Goal: Communication & Community: Answer question/provide support

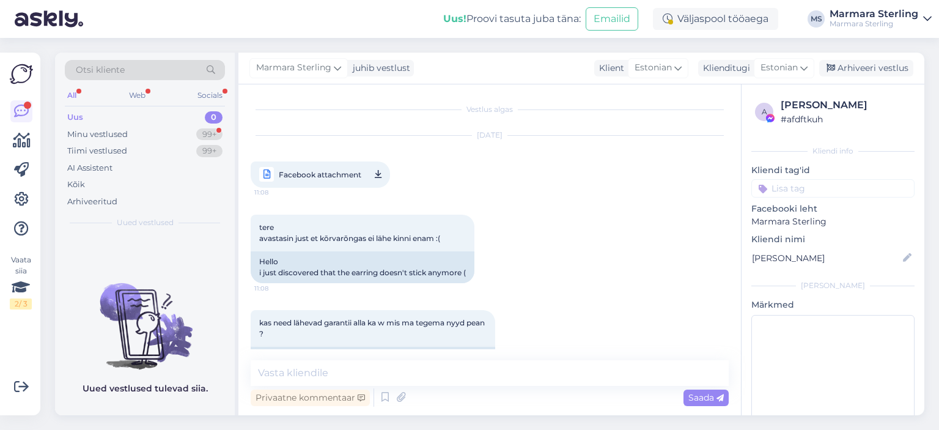
scroll to position [7684, 0]
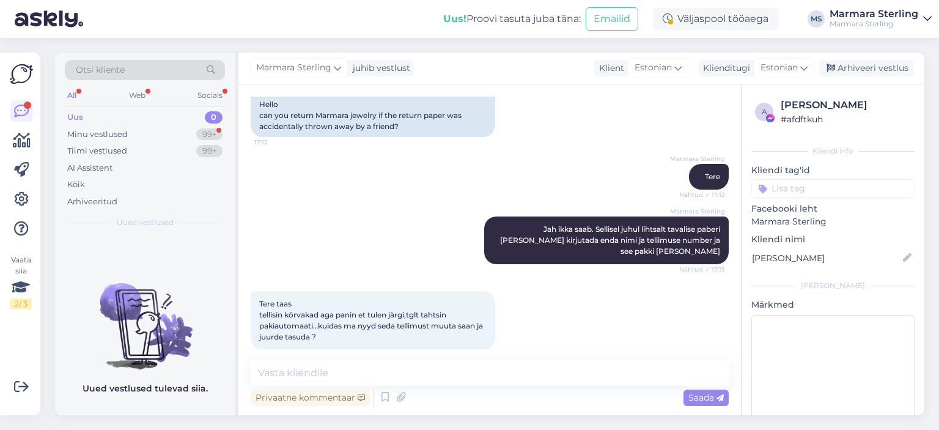
click at [178, 134] on div "Minu vestlused 99+" at bounding box center [145, 134] width 160 height 17
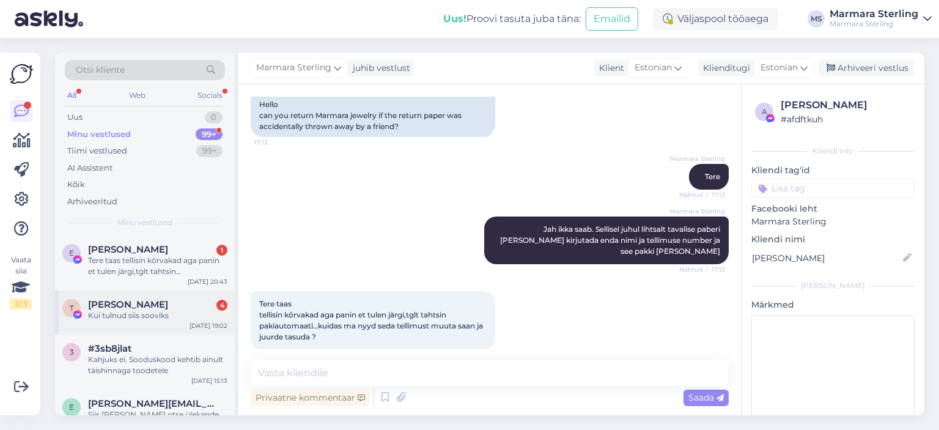
click at [196, 320] on div "Kui tulnud siis sooviks" at bounding box center [157, 315] width 139 height 11
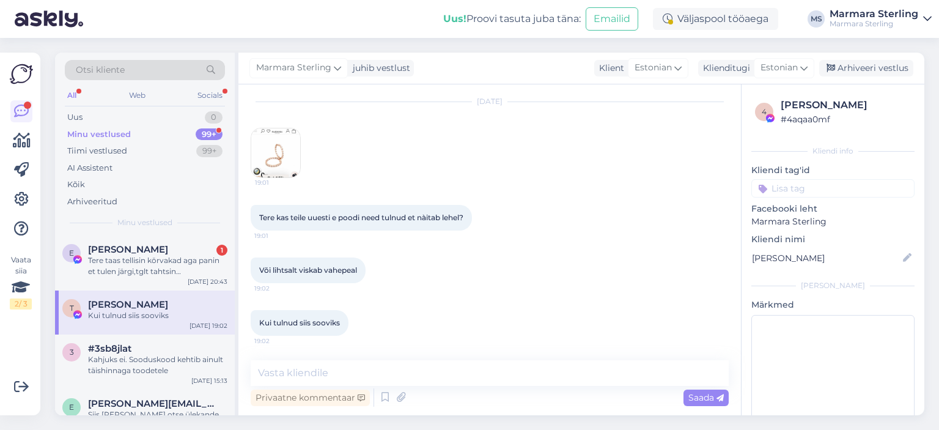
click at [292, 166] on img at bounding box center [275, 152] width 49 height 49
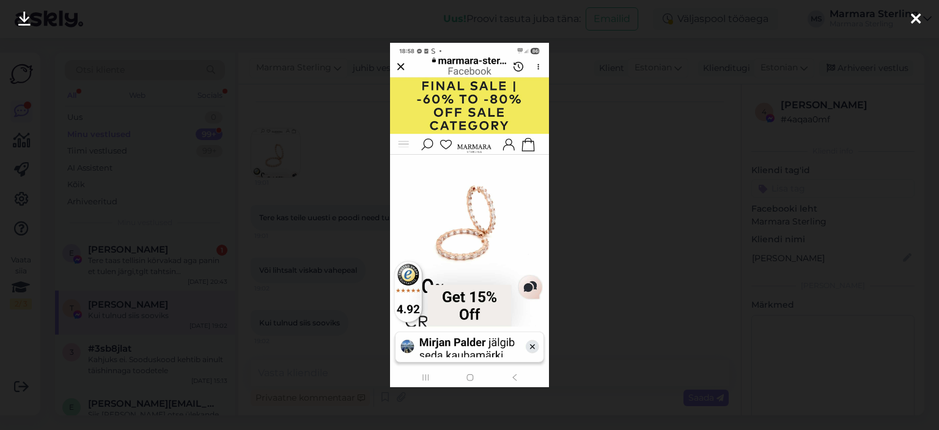
click at [909, 20] on div at bounding box center [915, 19] width 24 height 39
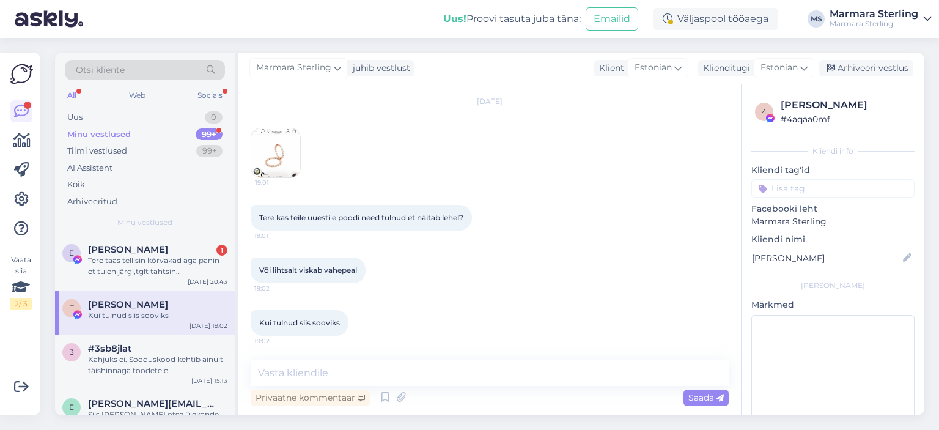
click at [290, 157] on img at bounding box center [275, 152] width 49 height 49
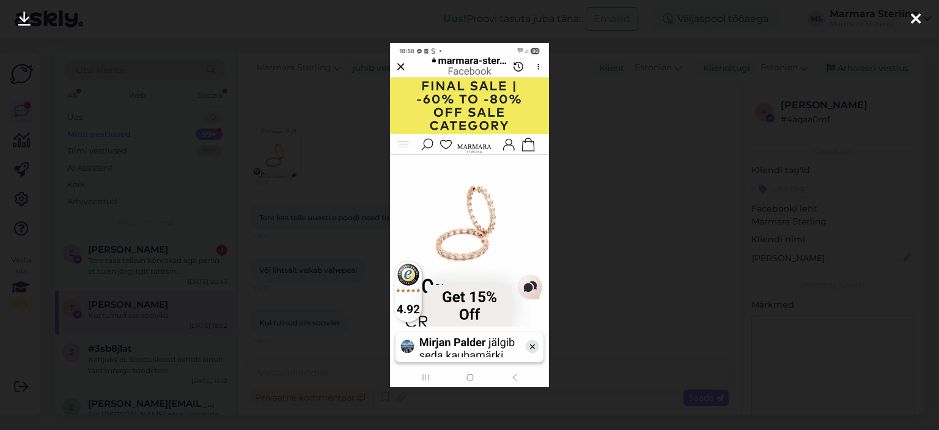
click at [917, 12] on icon at bounding box center [916, 20] width 10 height 16
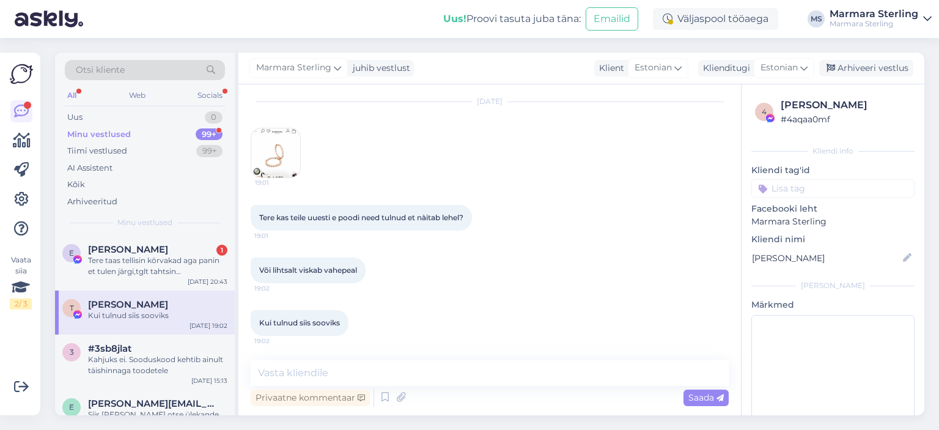
drag, startPoint x: 344, startPoint y: 352, endPoint x: 345, endPoint y: 358, distance: 6.1
click at [345, 352] on div "Vestlus algas [DATE] 10:05 Palju teil need ripatsid maksavad? 10:05 Palju teil …" at bounding box center [489, 249] width 502 height 331
click at [345, 358] on div "Vestlus algas [DATE] 10:05 Palju teil need ripatsid maksavad? 10:05 Palju teil …" at bounding box center [489, 249] width 502 height 331
click at [345, 366] on textarea at bounding box center [490, 373] width 478 height 26
type textarea "Tere"
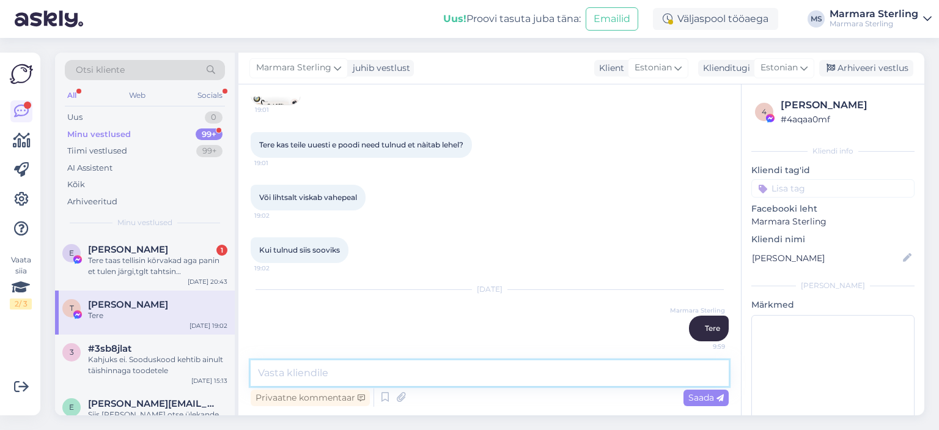
scroll to position [3354, 0]
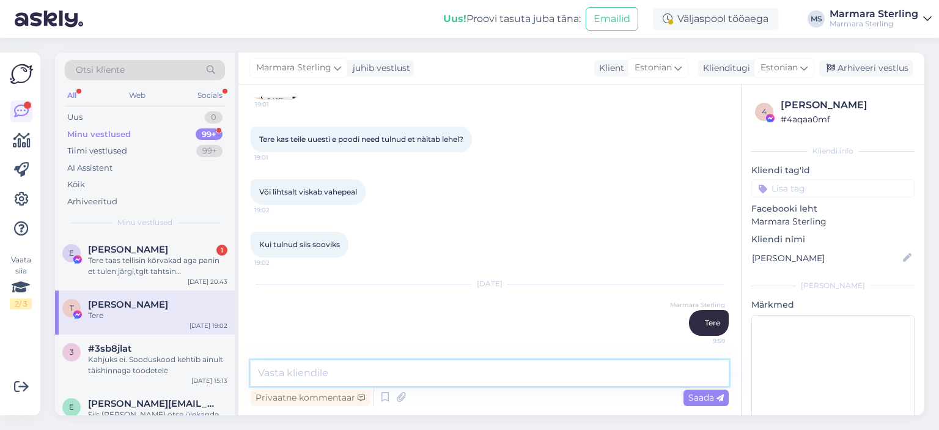
click at [398, 372] on textarea at bounding box center [490, 373] width 478 height 26
click at [125, 137] on div "Minu vestlused" at bounding box center [99, 134] width 64 height 12
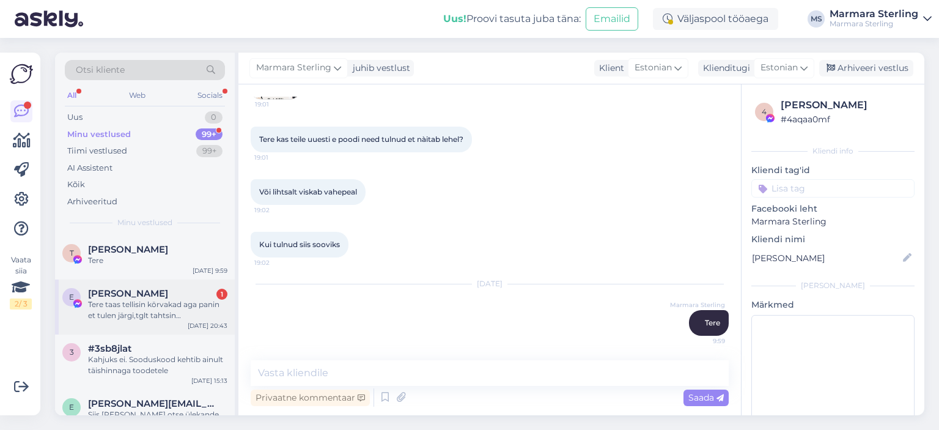
click at [186, 307] on div "Tere taas tellisin kōrvakad aga panin et tulen järgi,tglt tahtsin pakiautomaati…" at bounding box center [157, 310] width 139 height 22
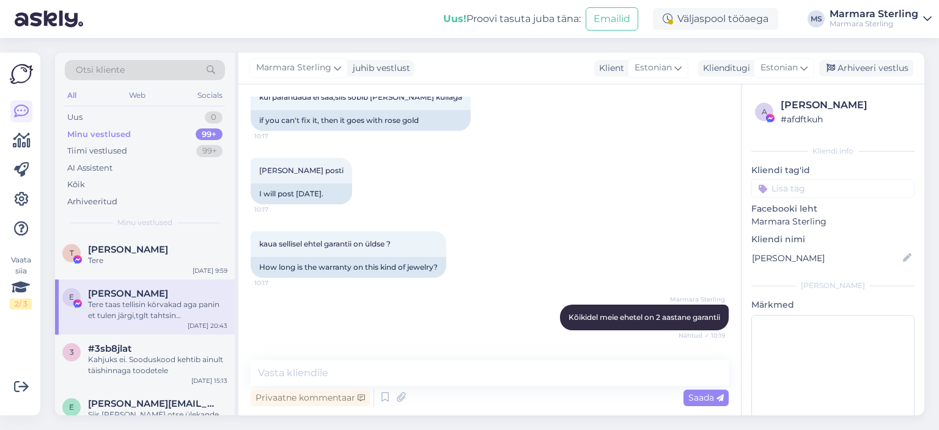
scroll to position [7536, 0]
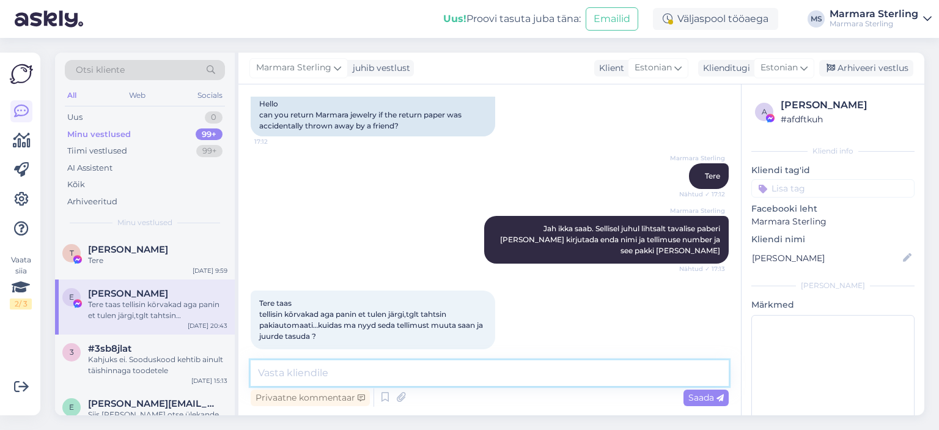
click at [319, 364] on textarea at bounding box center [490, 373] width 478 height 26
type textarea "Tere"
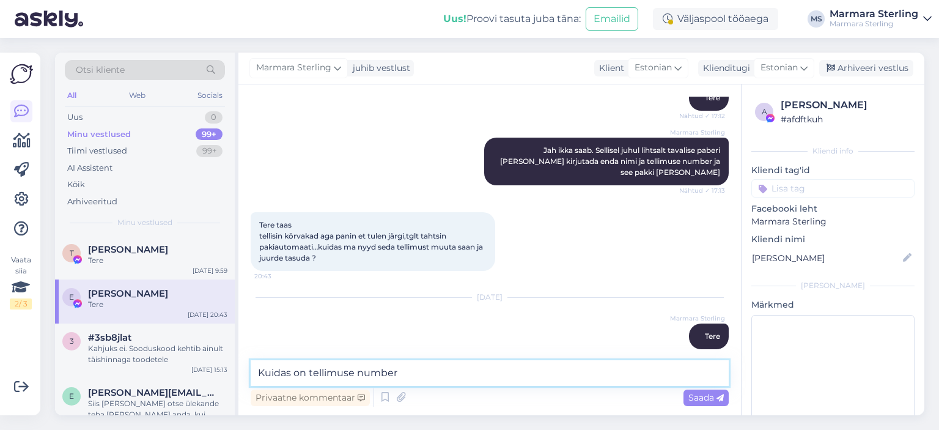
type textarea "Kuidas on tellimuse number?"
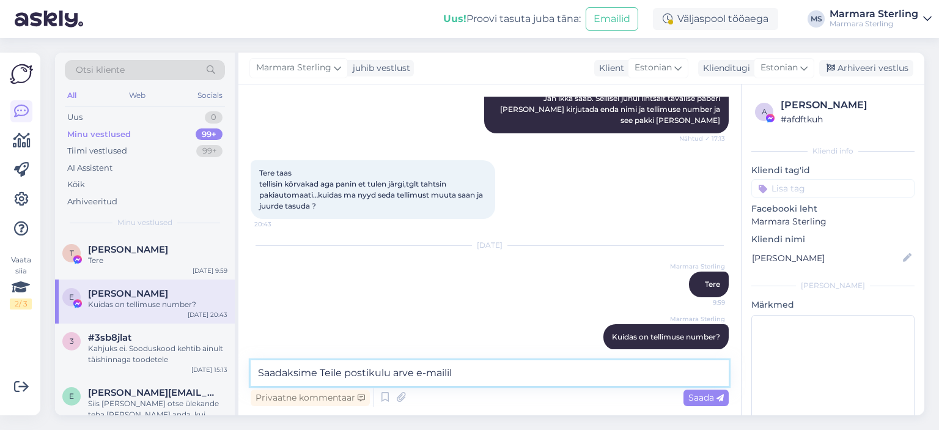
type textarea "Saadaksime Teile postikulu arve e-mailile"
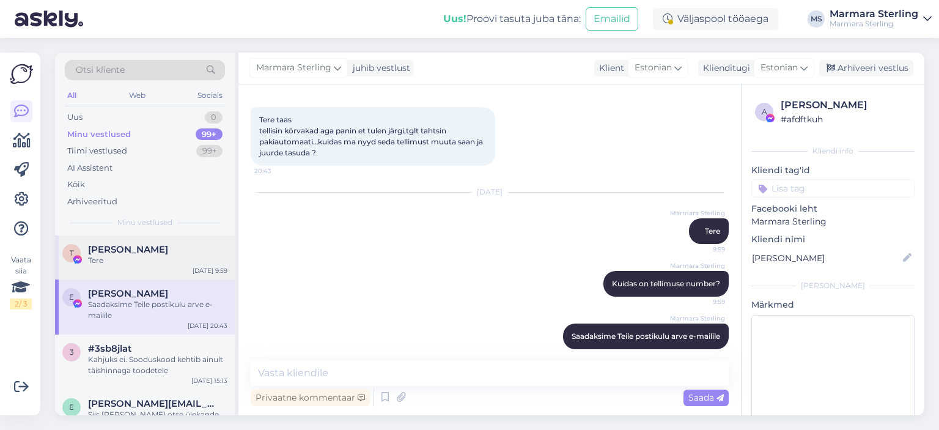
click at [144, 277] on div "T [PERSON_NAME] Tere [DATE] 9:59" at bounding box center [145, 257] width 180 height 44
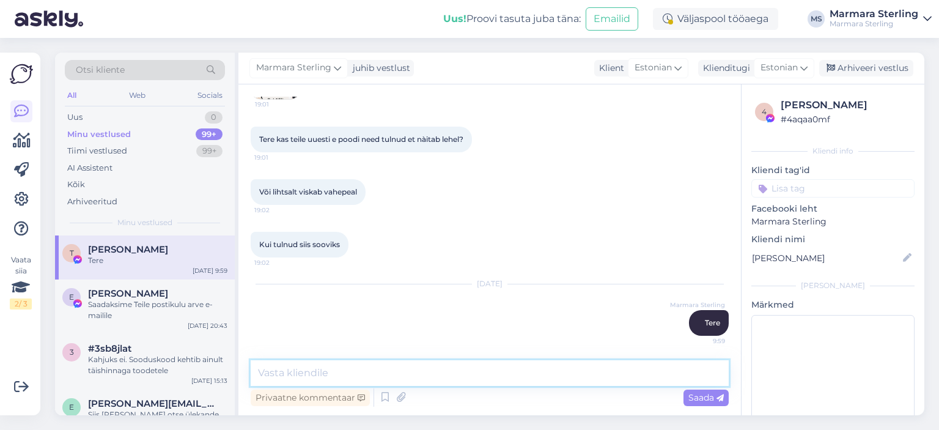
click at [350, 368] on textarea at bounding box center [490, 373] width 478 height 26
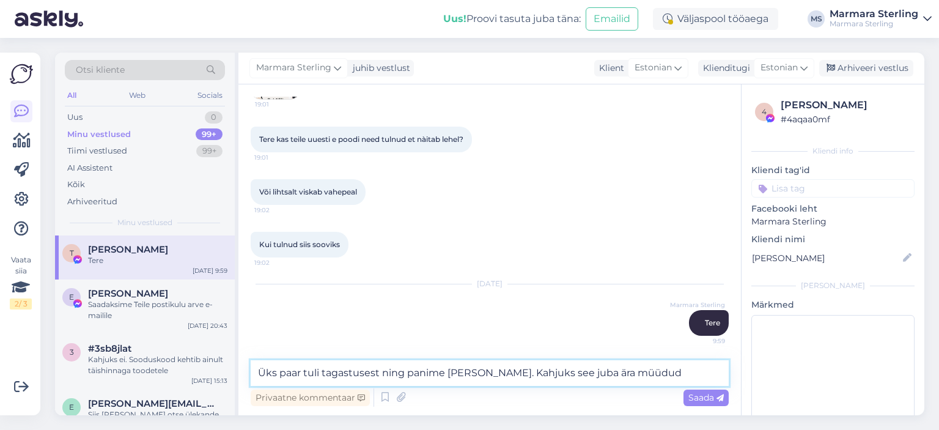
type textarea "Üks paar tuli tagastusest ning panime [PERSON_NAME]. Kahjuks see juba ära müüdud"
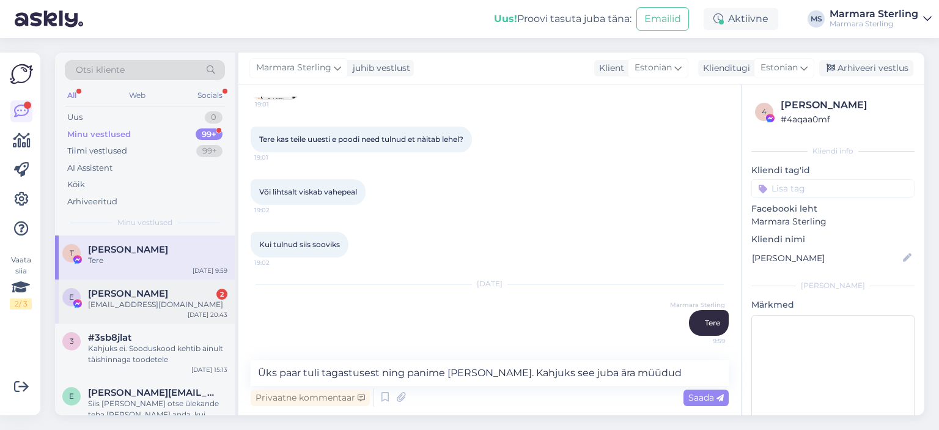
click at [200, 318] on div "E Egle Lōsov 2 [EMAIL_ADDRESS][DOMAIN_NAME] [DATE] 20:43" at bounding box center [145, 301] width 180 height 44
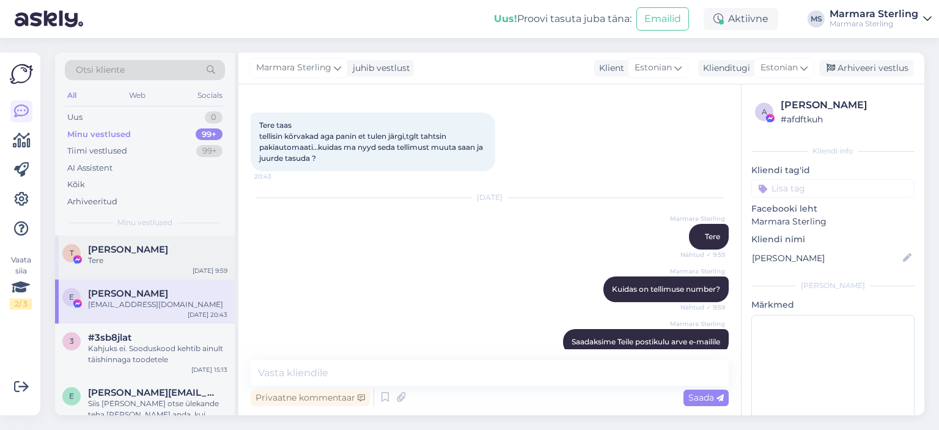
click at [198, 273] on div "[DATE] 9:59" at bounding box center [210, 270] width 35 height 9
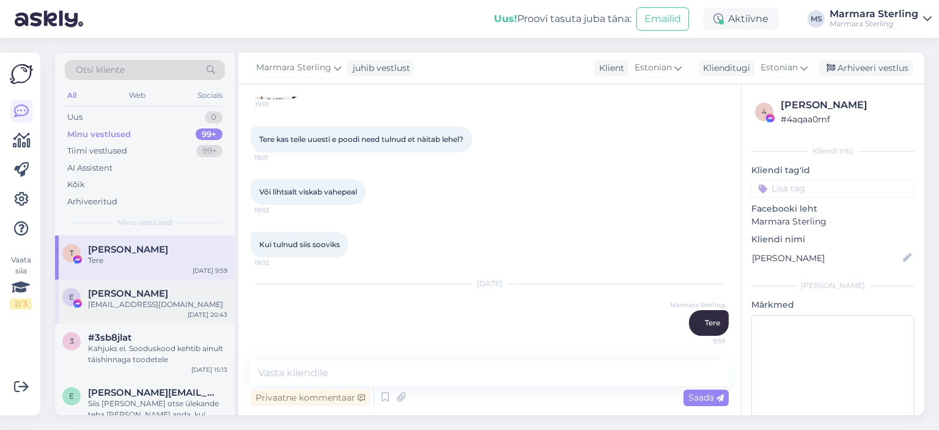
click at [142, 312] on div "E Egle Lōsov [EMAIL_ADDRESS][DOMAIN_NAME] [DATE] 20:43" at bounding box center [145, 301] width 180 height 44
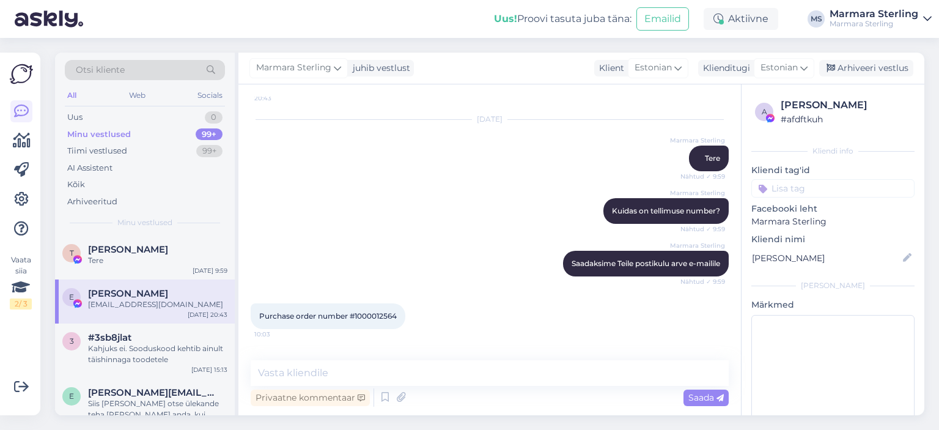
scroll to position [7487, 0]
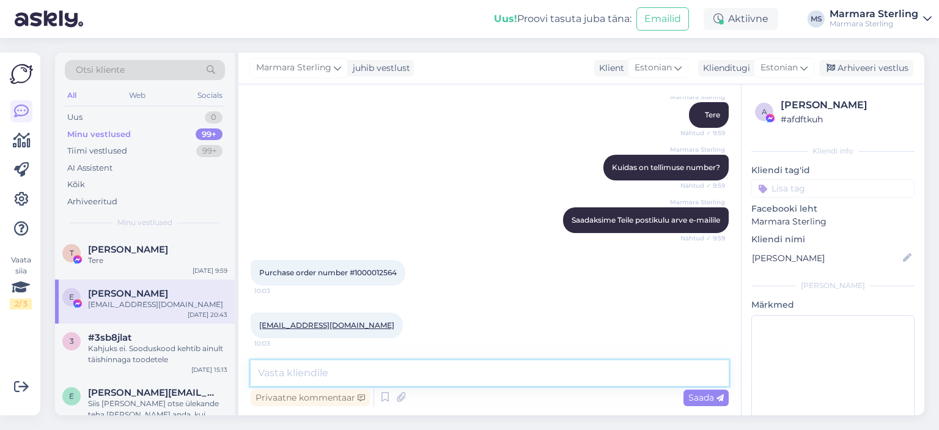
click at [403, 371] on textarea at bounding box center [490, 373] width 478 height 26
type textarea "Aitäh! Saadame postikulu arve Teile mõne minuti pärast"
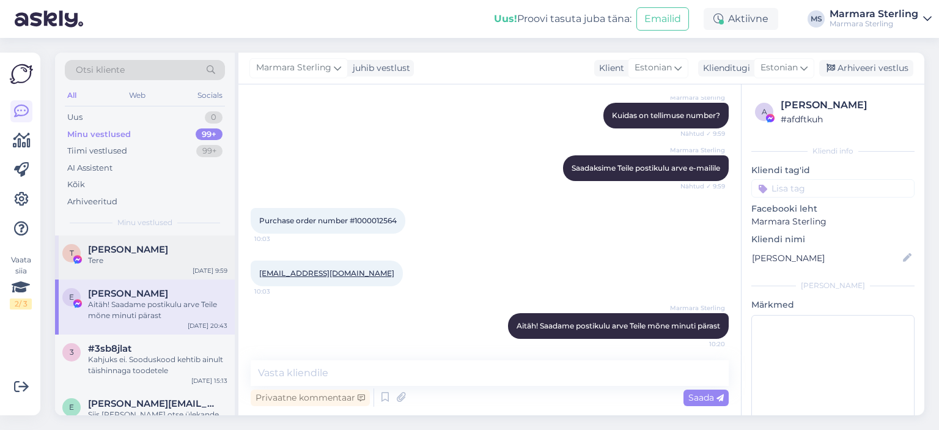
click at [159, 270] on div "T [PERSON_NAME] Tere [DATE] 9:59" at bounding box center [145, 257] width 180 height 44
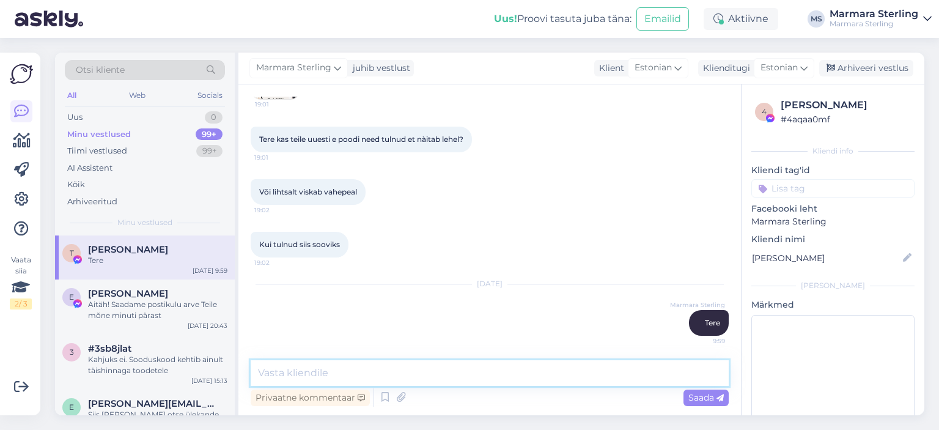
click at [475, 376] on textarea at bounding box center [490, 373] width 478 height 26
type textarea "T"
type textarea "A"
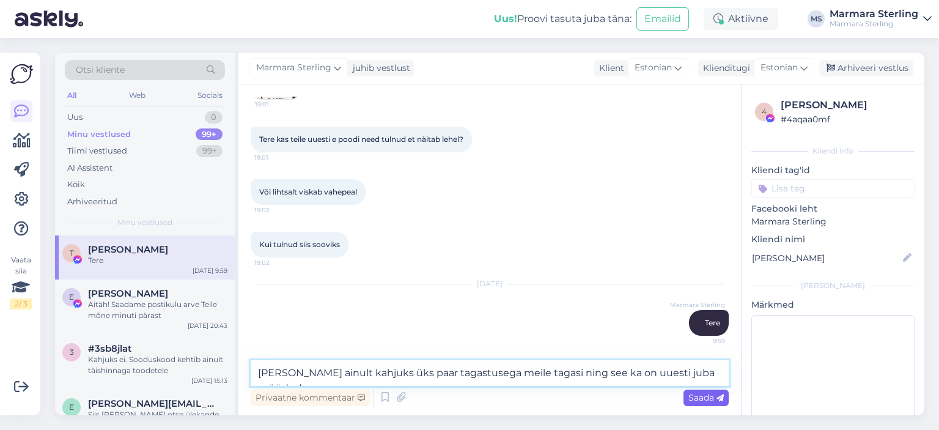
type textarea "[PERSON_NAME] ainult kahjuks üks paar tagastusega meile tagasi ning see ka on u…"
click at [704, 393] on span "Saada" at bounding box center [705, 397] width 35 height 11
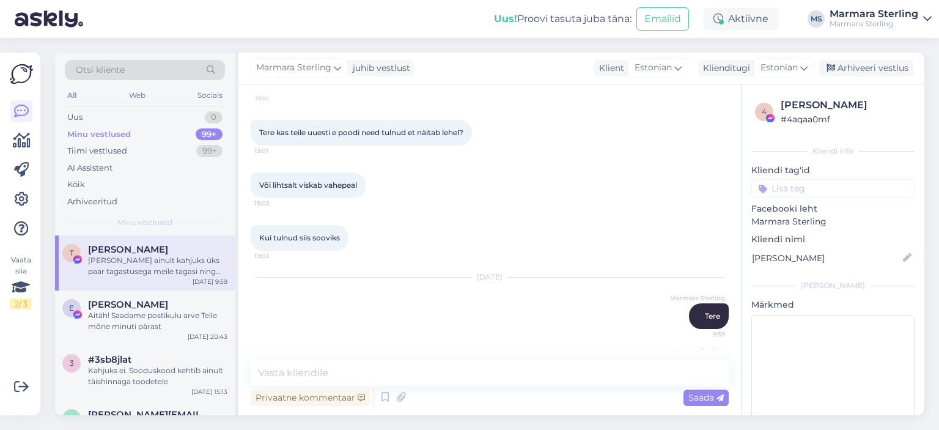
scroll to position [3417, 0]
